Goal: Transaction & Acquisition: Purchase product/service

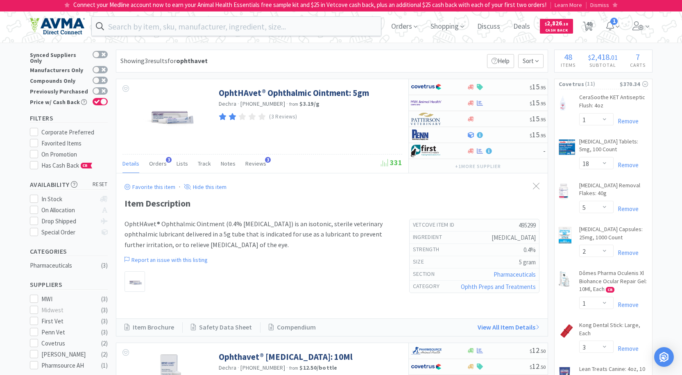
select select "1"
select select "18"
select select "5"
select select "2"
select select "1"
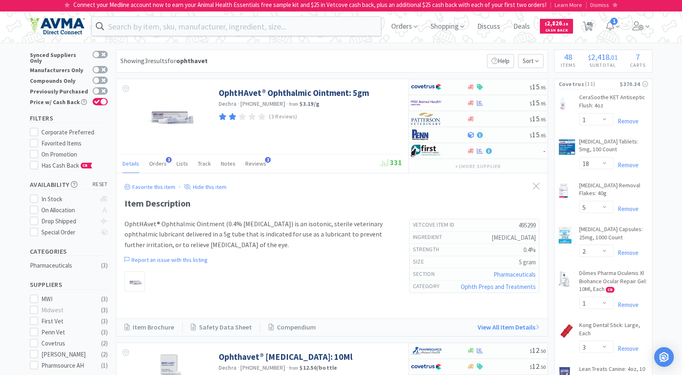
select select "3"
select select "1"
select select "2"
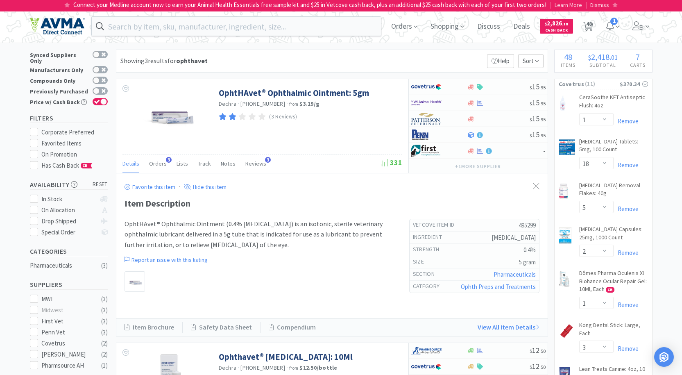
select select "1"
select select "7"
select select "1"
select select "2"
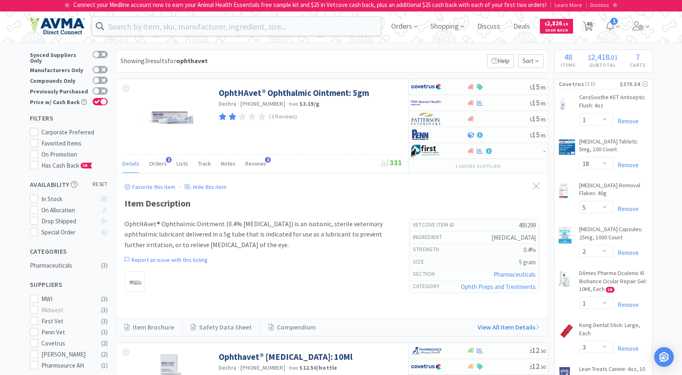
select select "1"
select select "2"
select select "1"
select select "3"
select select "1"
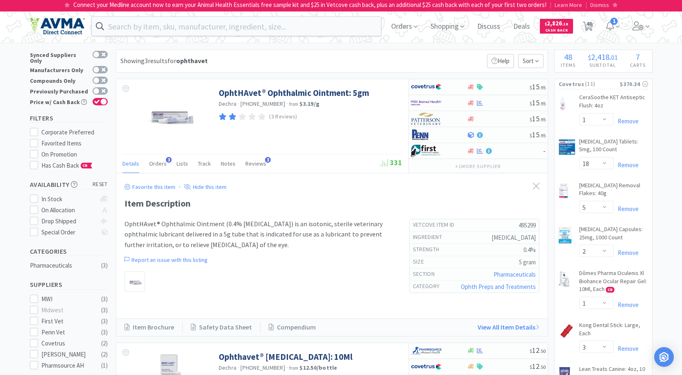
select select "1"
select select "2"
select select "1"
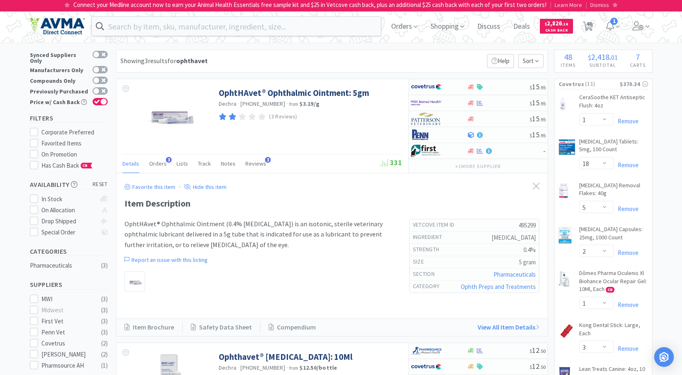
select select "1"
select select "2"
select select "1"
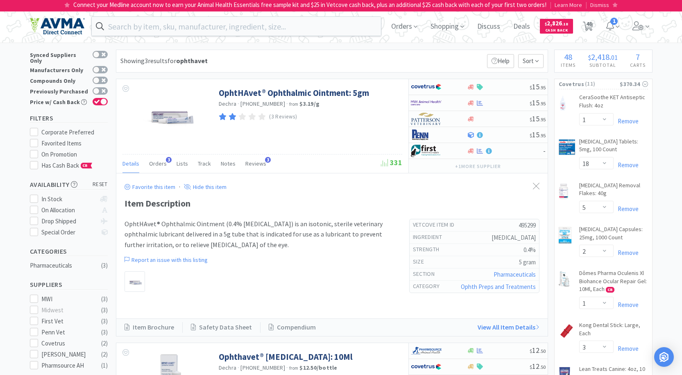
select select "2"
select select "1"
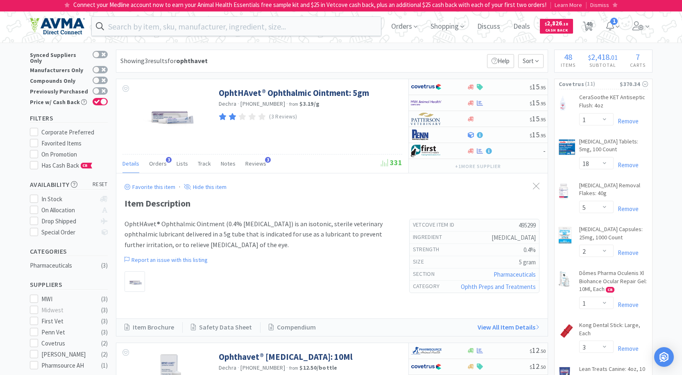
select select "1"
select select "3"
select select "1"
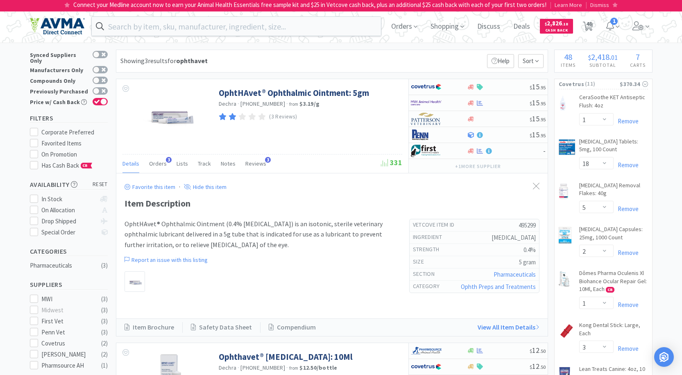
select select "1"
select select "5"
select select "1"
select select "3"
select select "12"
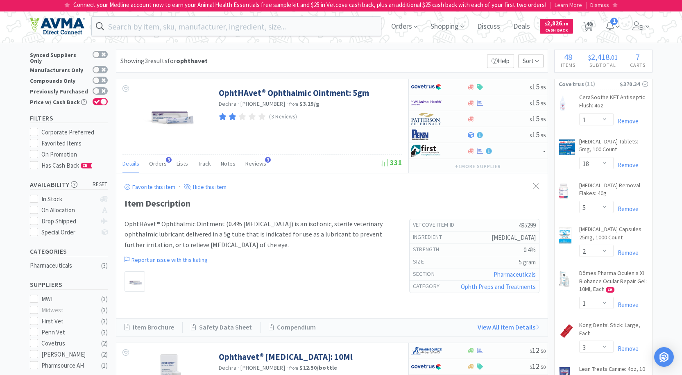
select select "3"
select select "1"
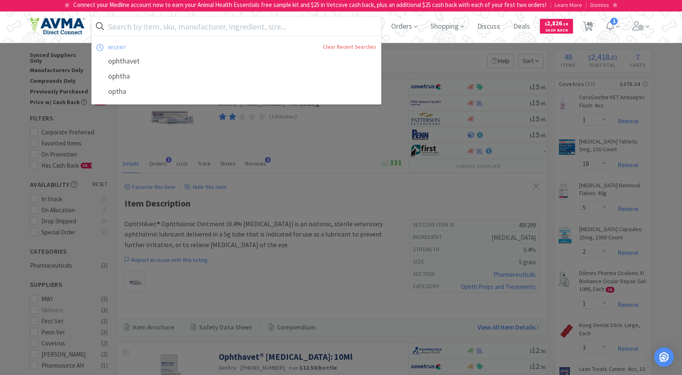
click at [280, 20] on input "text" at bounding box center [237, 26] width 290 height 19
paste input "Kaolin and Pectin Digestive Support Oral Paste with Probiotics, 15ml"
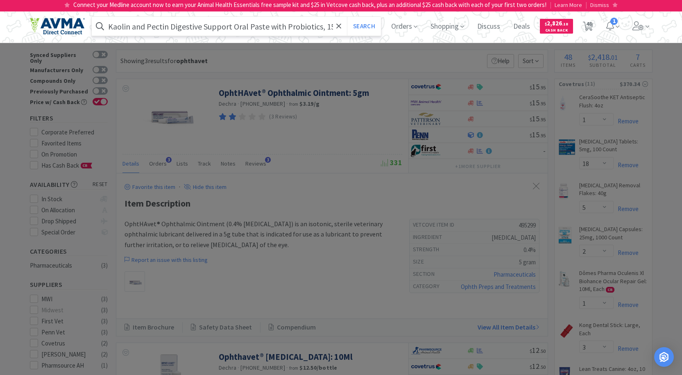
type input "Kaolin and Pectin Digestive Support Oral Paste with Probiotics, 15ml"
click at [347, 17] on button "Search" at bounding box center [364, 26] width 34 height 19
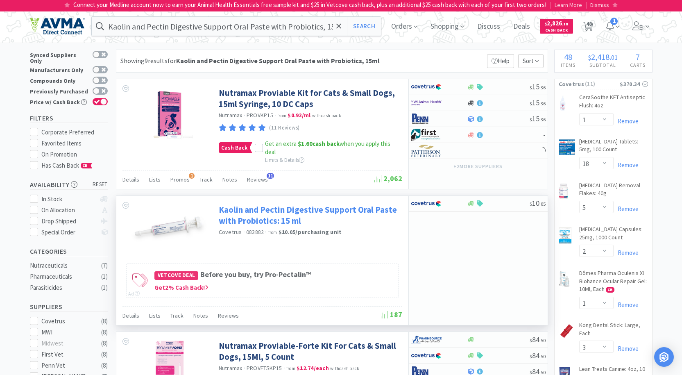
click at [244, 215] on link "Kaolin and Pectin Digestive Support Oral Paste with Probiotics: 15 ml" at bounding box center [310, 215] width 182 height 23
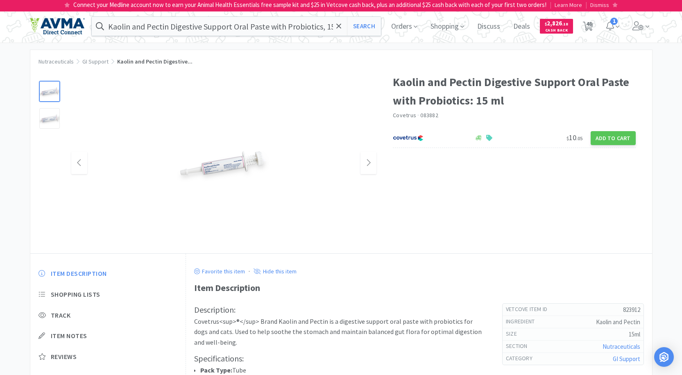
click at [216, 163] on img at bounding box center [224, 163] width 102 height 55
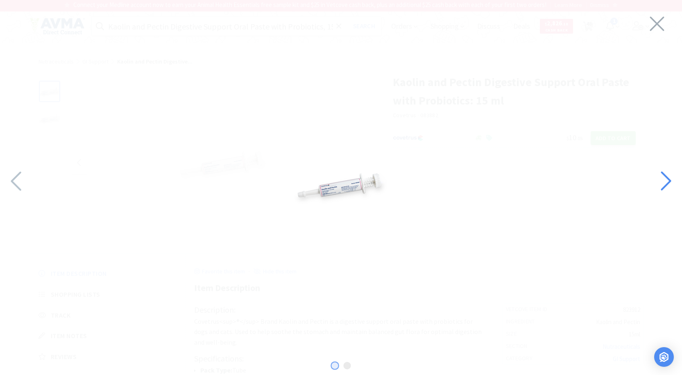
click at [666, 179] on icon at bounding box center [666, 181] width 18 height 28
click at [664, 177] on icon at bounding box center [666, 181] width 18 height 28
click at [357, 178] on img at bounding box center [341, 185] width 102 height 55
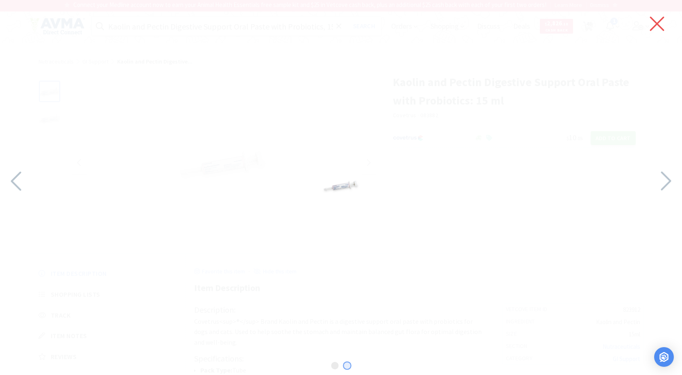
click at [649, 23] on icon at bounding box center [657, 23] width 17 height 23
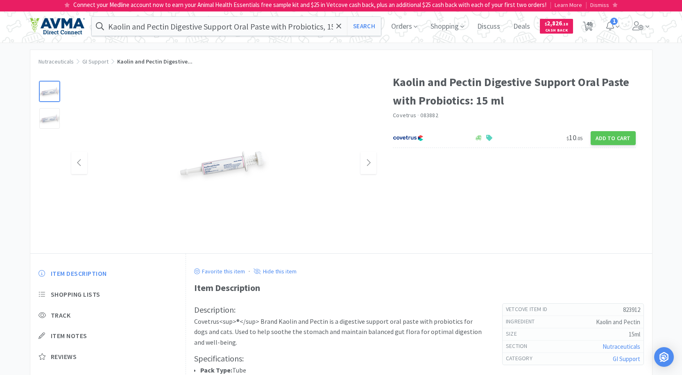
click at [675, 115] on div "Nutraceuticals GI Support Kaolin and Pectin Digestive... Kaolin and Pectin Dige…" at bounding box center [341, 235] width 682 height 370
click at [127, 82] on div at bounding box center [224, 163] width 306 height 164
